Goal: Transaction & Acquisition: Purchase product/service

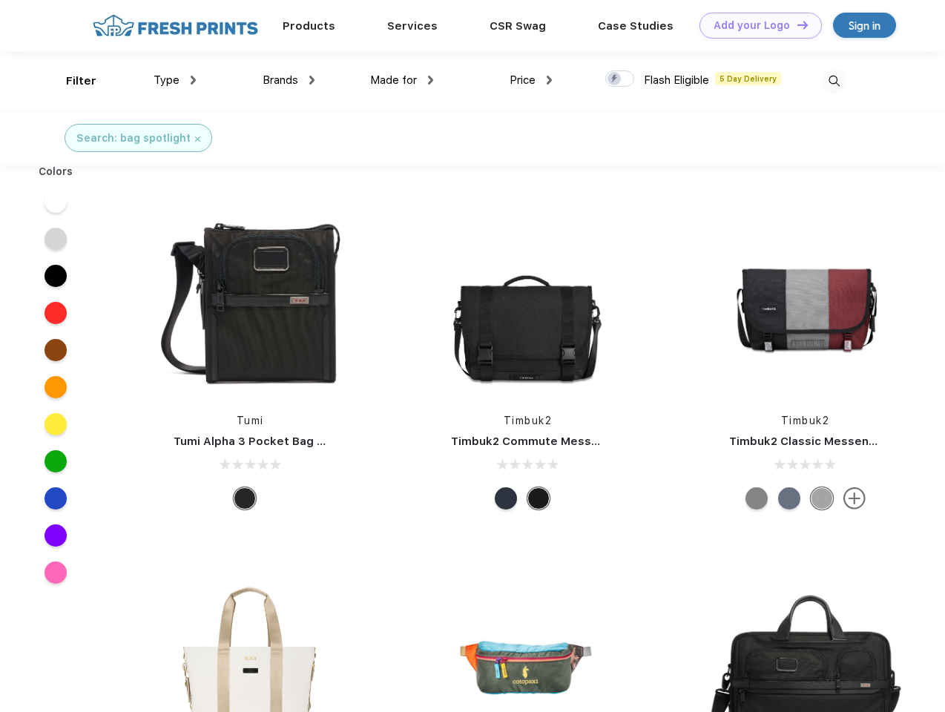
click at [755, 25] on link "Add your Logo Design Tool" at bounding box center [760, 26] width 122 height 26
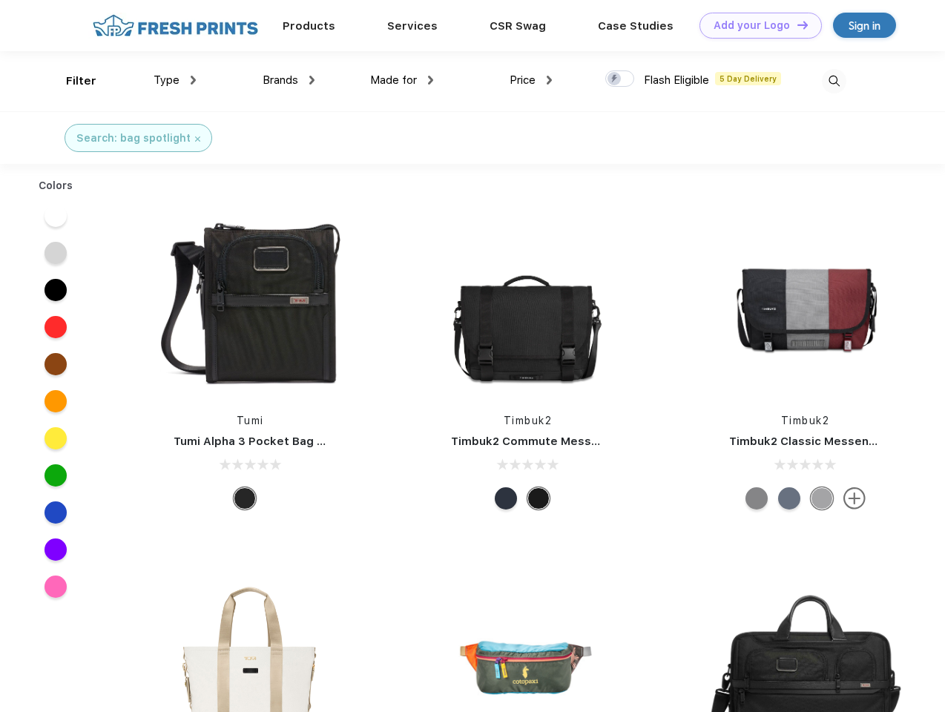
click at [71, 81] on div "Filter" at bounding box center [81, 81] width 30 height 17
click at [175, 80] on span "Type" at bounding box center [167, 79] width 26 height 13
click at [289, 80] on span "Brands" at bounding box center [281, 79] width 36 height 13
click at [402, 80] on span "Made for" at bounding box center [393, 79] width 47 height 13
click at [531, 80] on span "Price" at bounding box center [523, 79] width 26 height 13
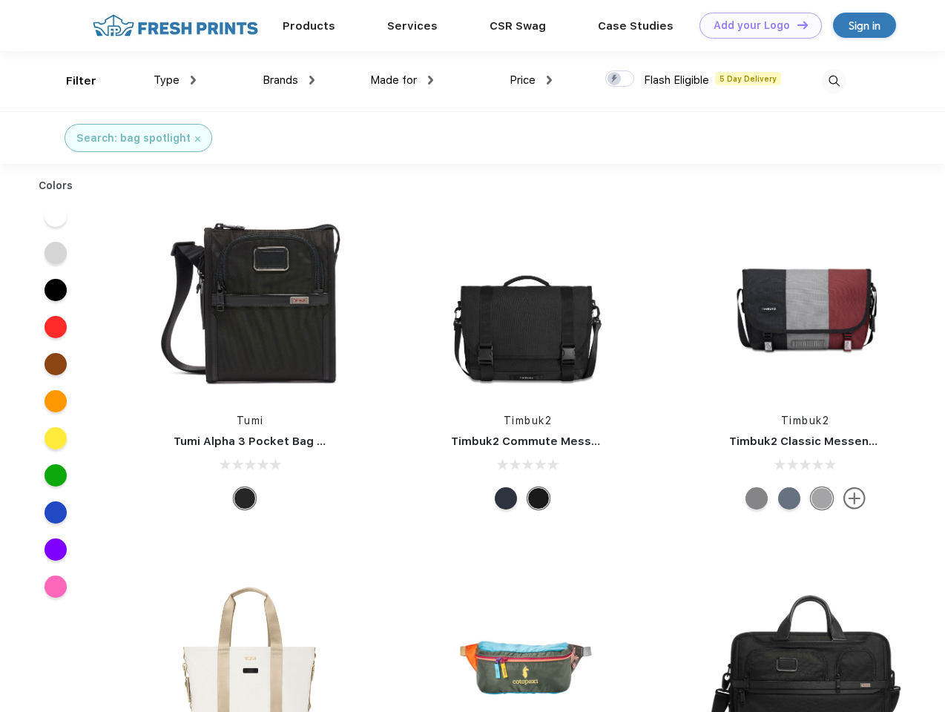
click at [620, 79] on div at bounding box center [619, 78] width 29 height 16
click at [615, 79] on input "checkbox" at bounding box center [610, 75] width 10 height 10
click at [834, 81] on img at bounding box center [834, 81] width 24 height 24
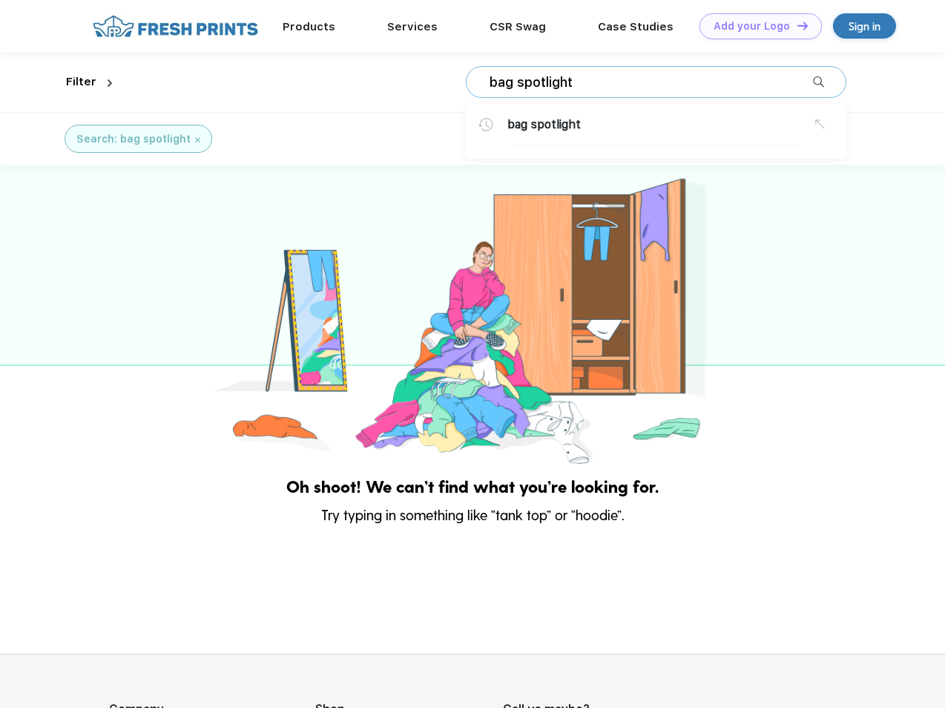
click at [56, 202] on div at bounding box center [472, 316] width 945 height 303
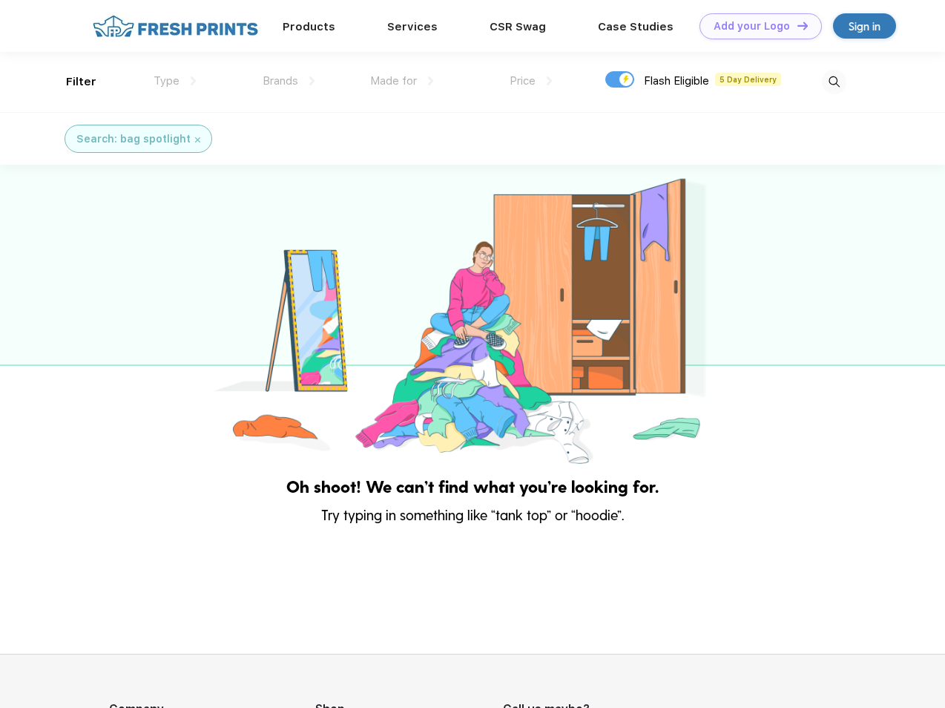
click at [56, 239] on div at bounding box center [472, 316] width 945 height 303
